Goal: Obtain resource: Download file/media

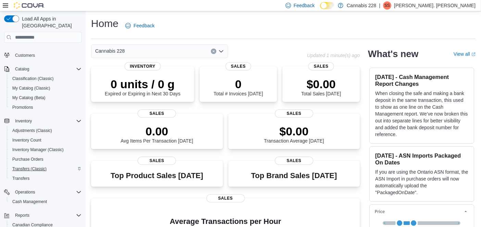
scroll to position [67, 0]
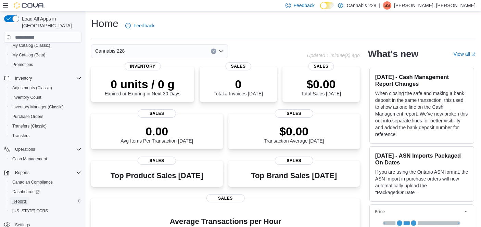
click at [22, 199] on span "Reports" at bounding box center [19, 201] width 14 height 5
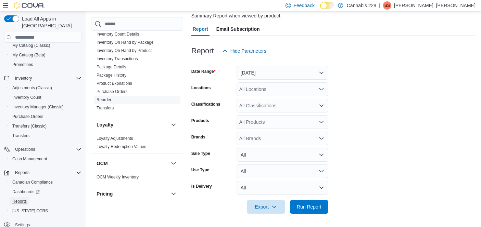
scroll to position [228, 0]
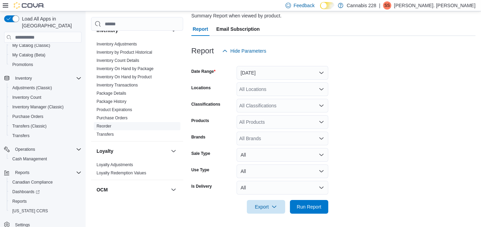
click at [107, 127] on link "Reorder" at bounding box center [104, 126] width 15 height 5
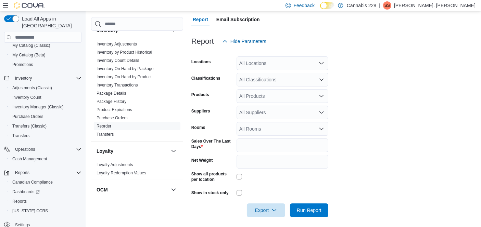
scroll to position [86, 0]
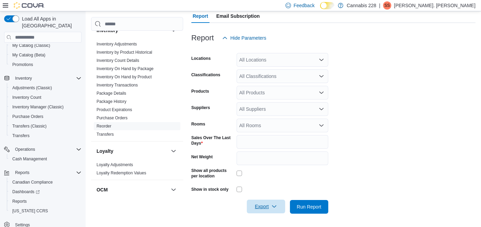
click at [261, 207] on span "Export" at bounding box center [266, 207] width 30 height 14
click at [270, 168] on span "Export to Excel" at bounding box center [267, 165] width 31 height 5
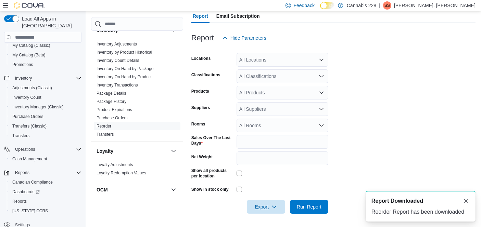
scroll to position [0, 0]
